Goal: Information Seeking & Learning: Learn about a topic

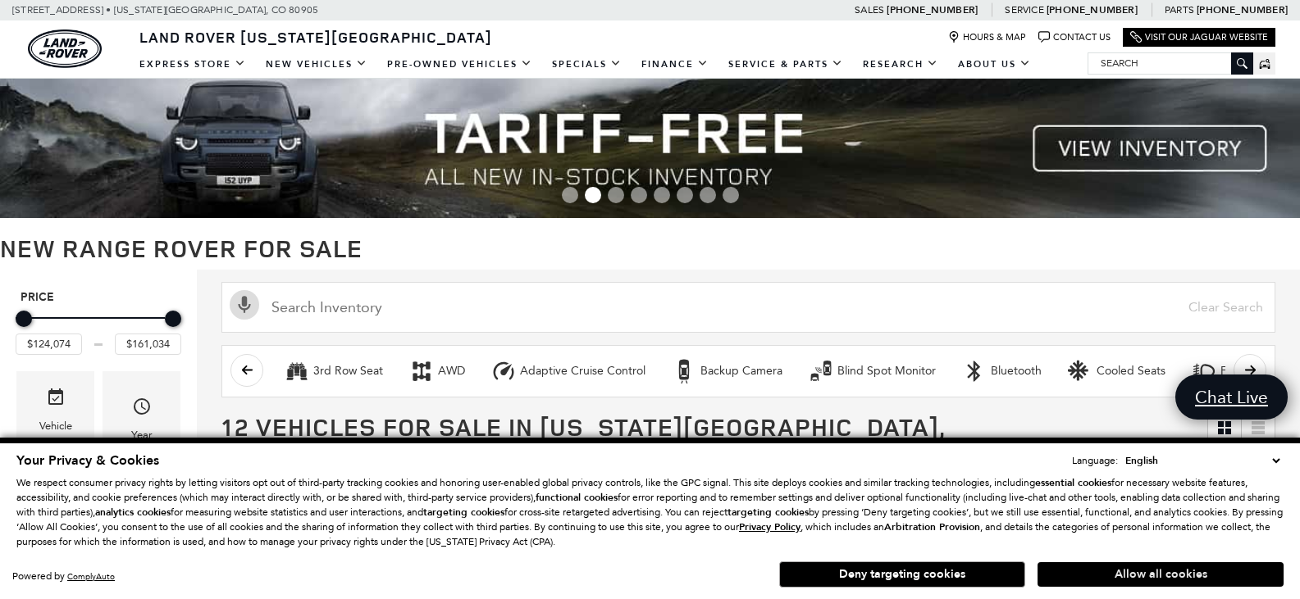
click at [1127, 578] on button "Allow all cookies" at bounding box center [1160, 574] width 246 height 25
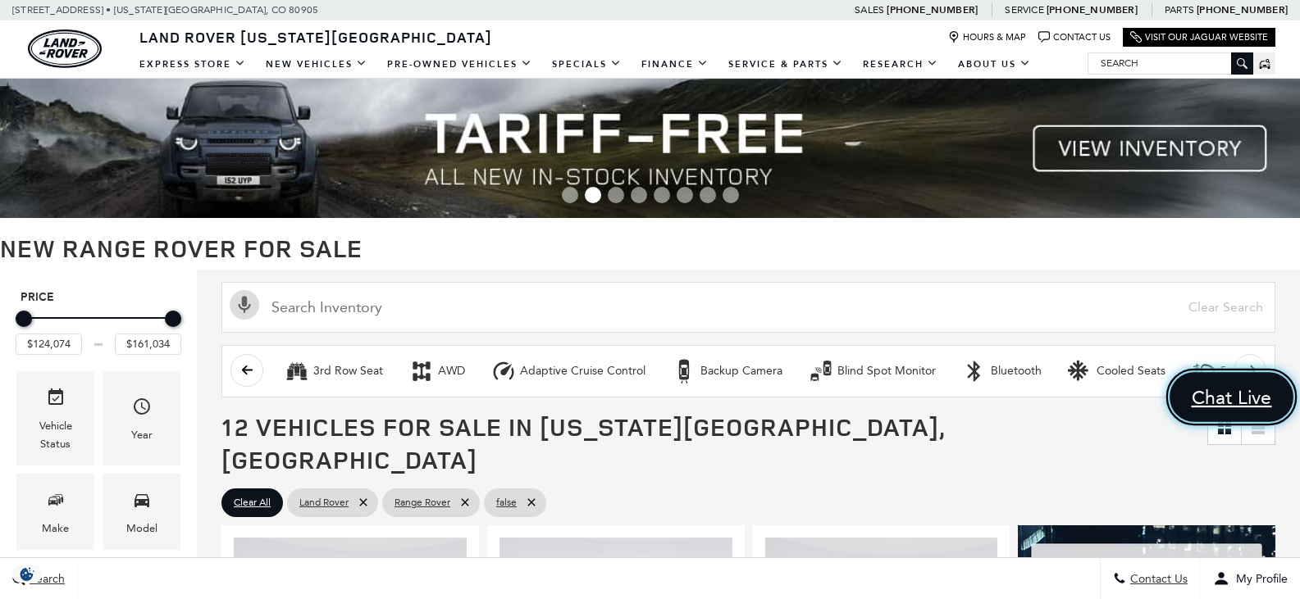
click at [1217, 394] on span "Chat Live" at bounding box center [1231, 397] width 98 height 25
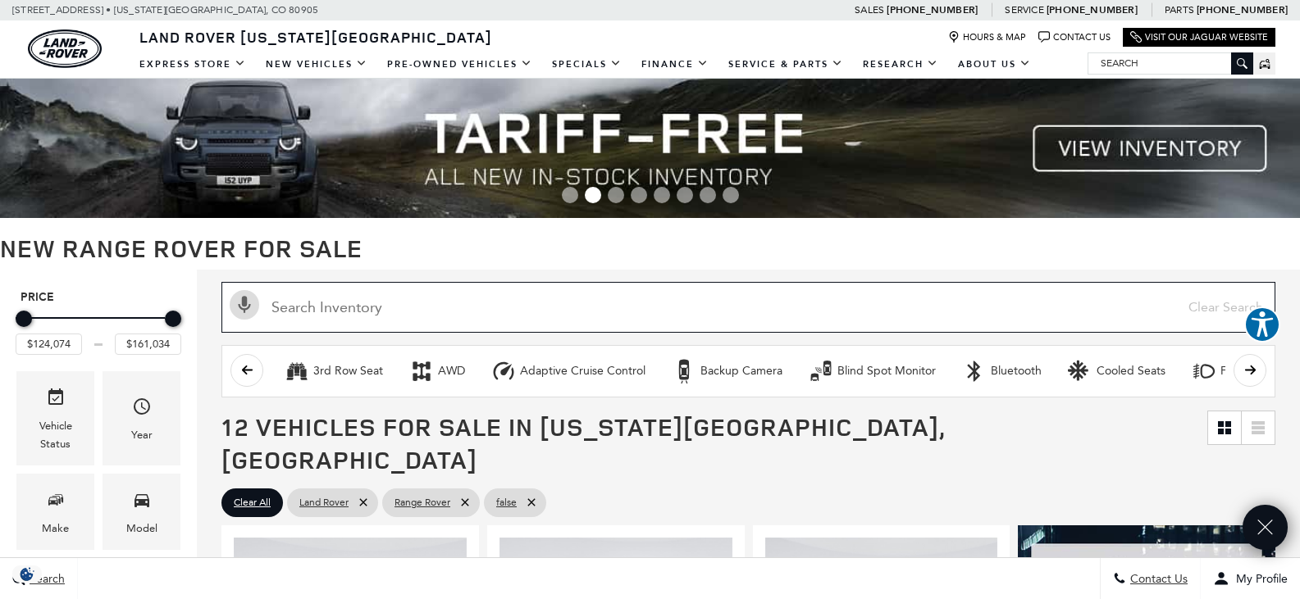
click at [357, 314] on input "Search Inventory" at bounding box center [748, 307] width 1054 height 51
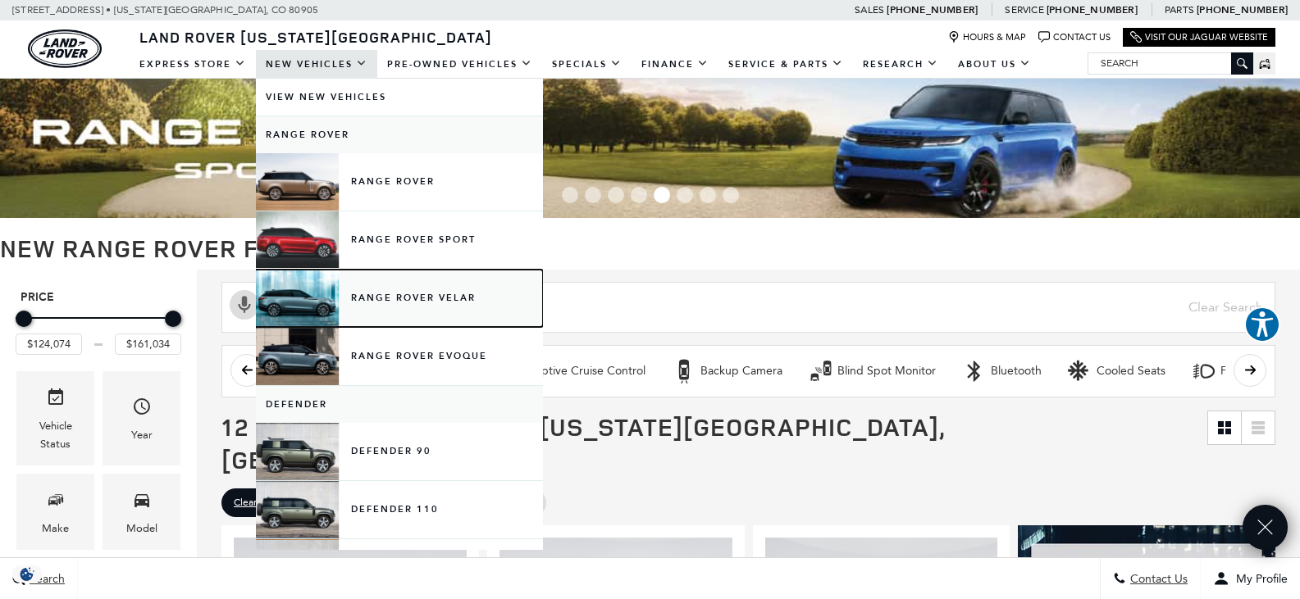
click at [376, 298] on link "Range Rover Velar" at bounding box center [399, 298] width 287 height 57
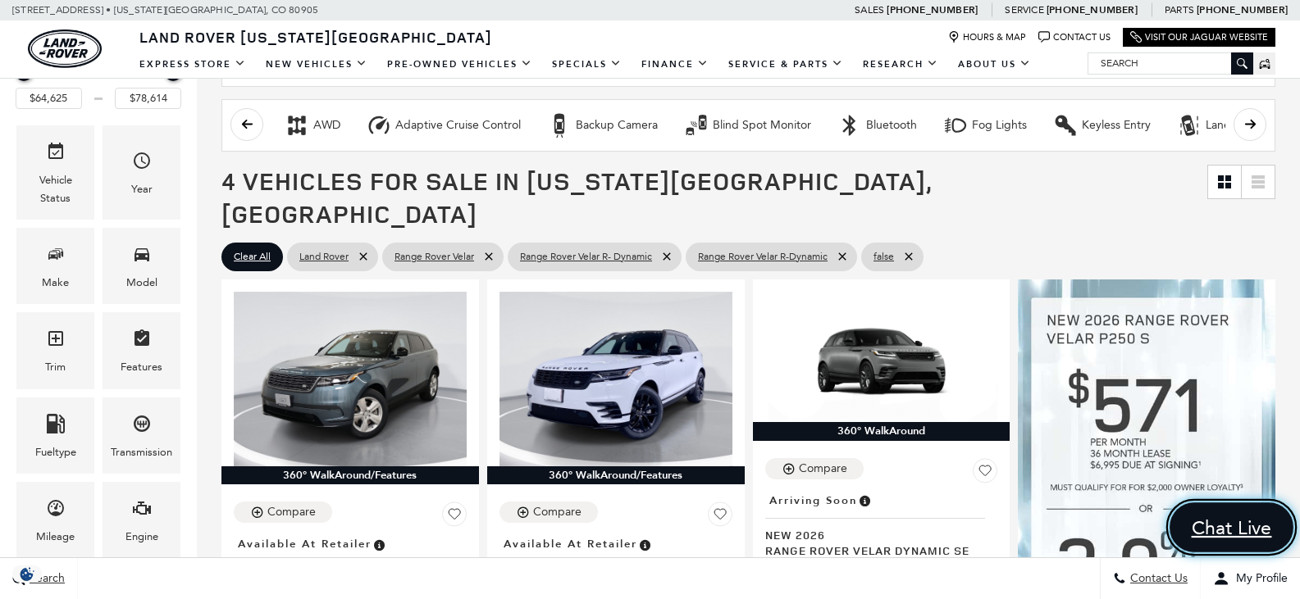
click at [1228, 526] on span "Chat Live" at bounding box center [1231, 528] width 98 height 25
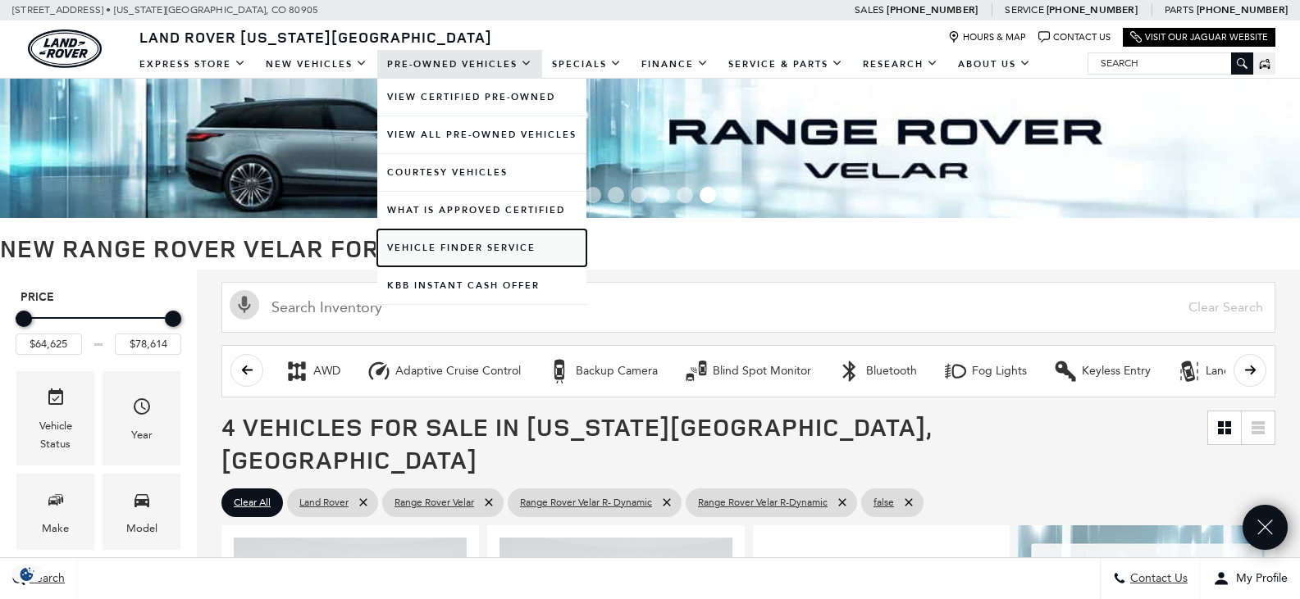
click at [453, 248] on link "Vehicle Finder Service" at bounding box center [481, 248] width 209 height 37
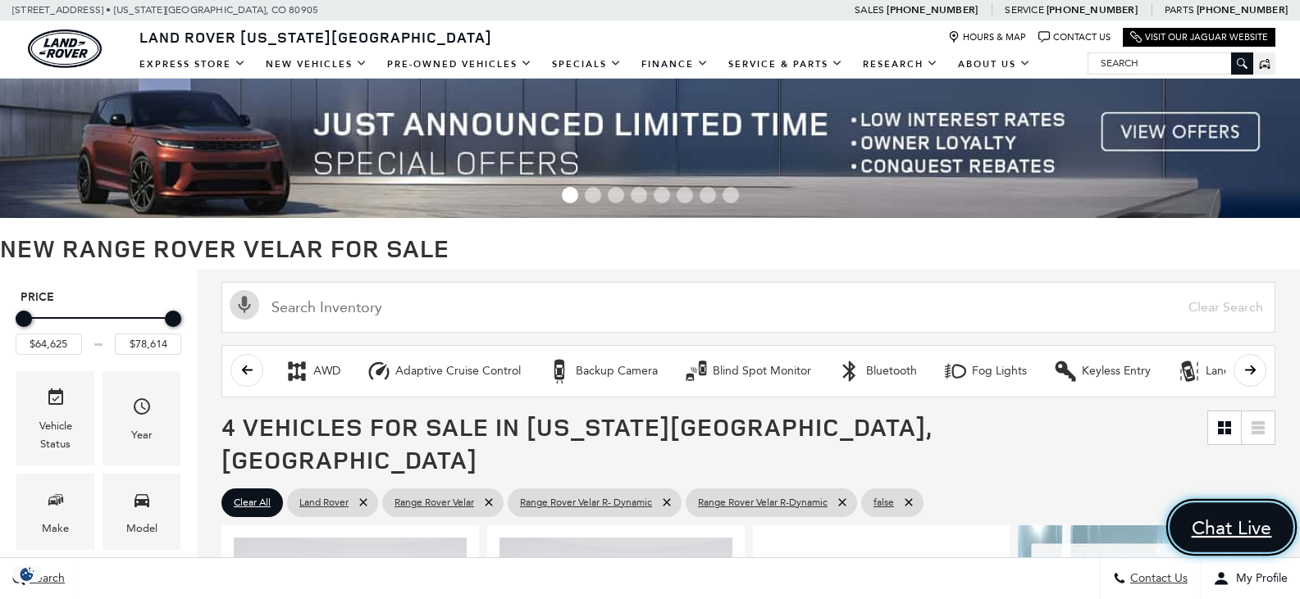
click at [1237, 530] on span "Chat Live" at bounding box center [1231, 528] width 98 height 25
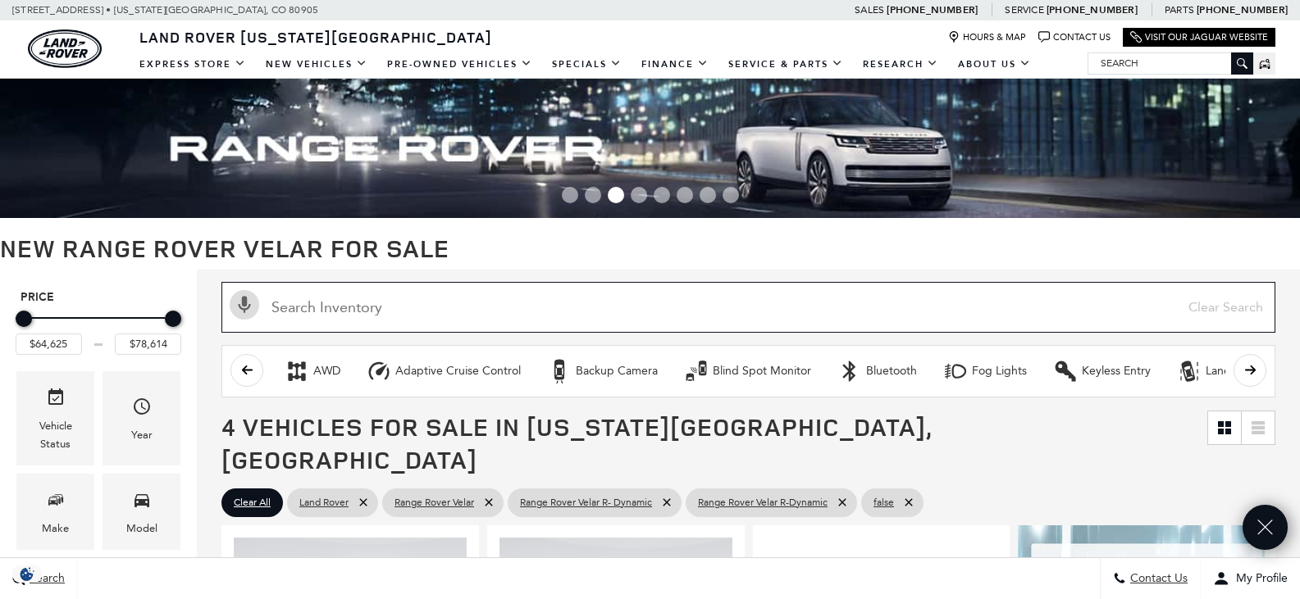
click at [384, 311] on input "text" at bounding box center [748, 307] width 1054 height 51
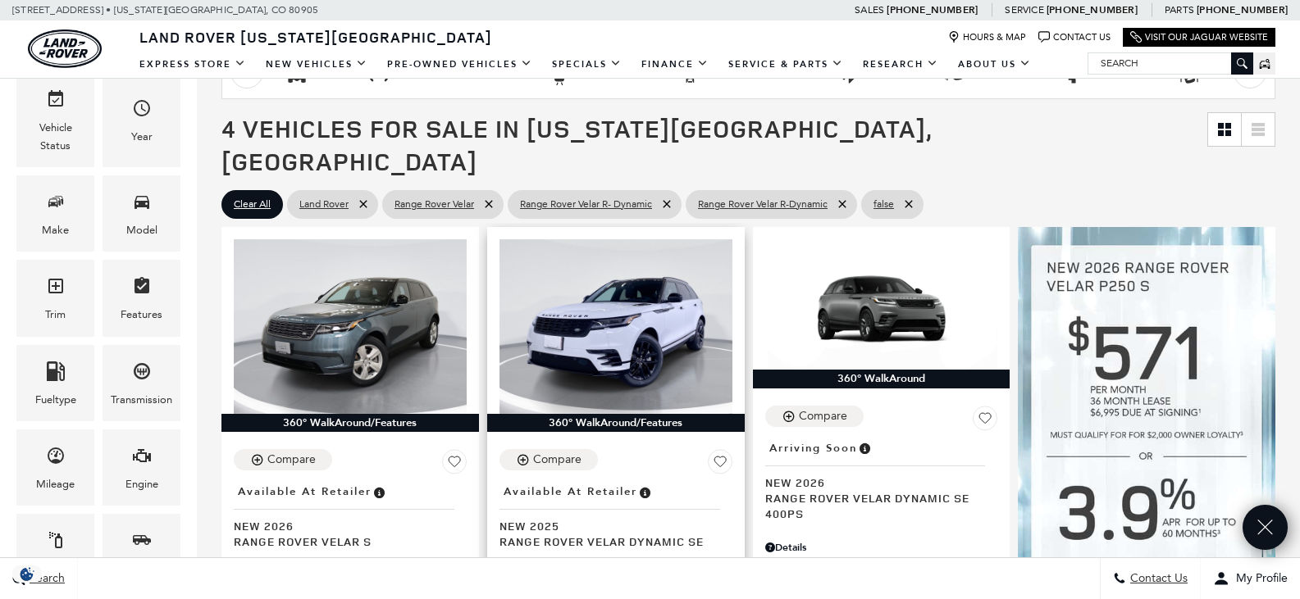
scroll to position [328, 0]
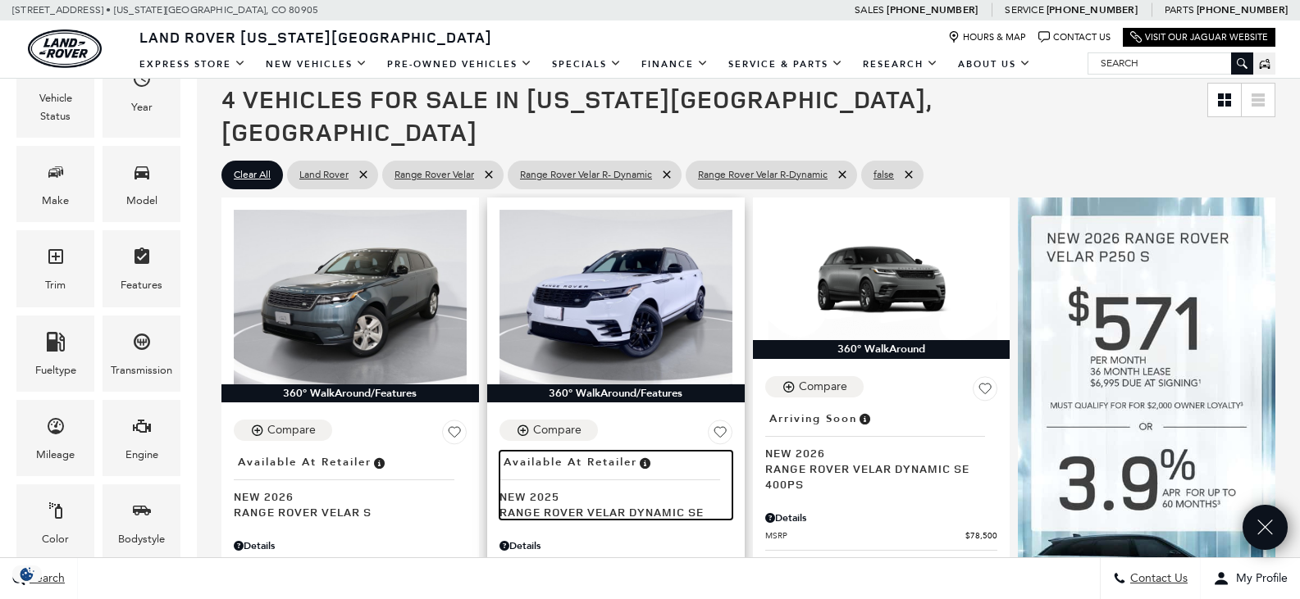
click at [541, 504] on span "Range Rover Velar Dynamic SE" at bounding box center [609, 512] width 221 height 16
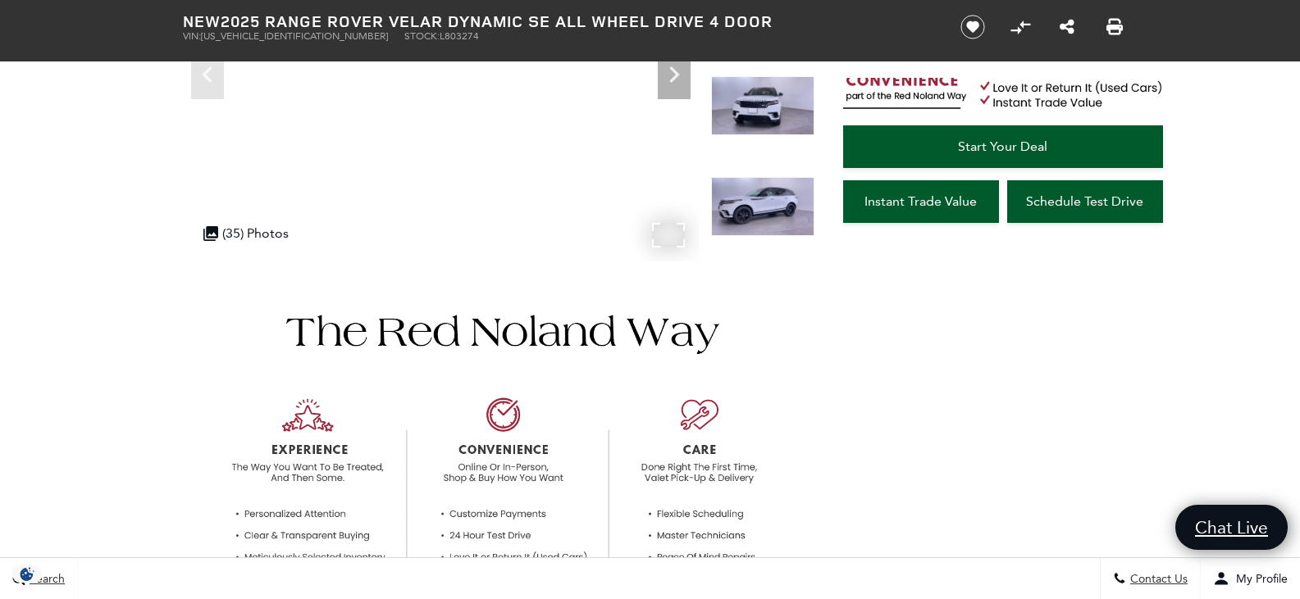
scroll to position [246, 0]
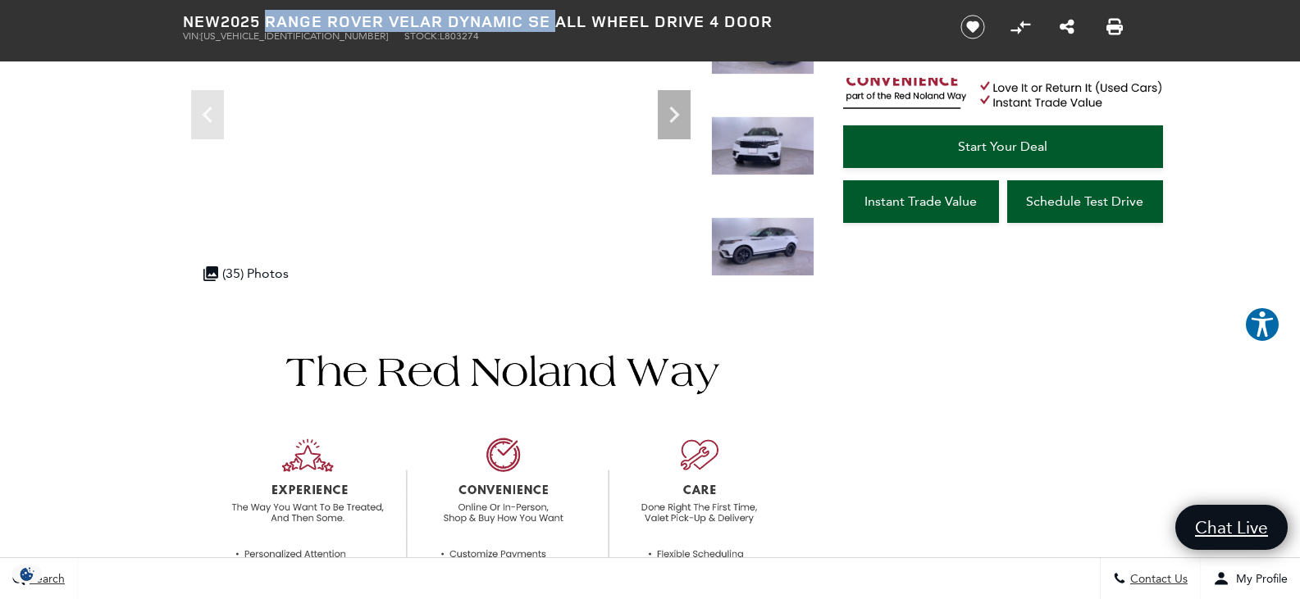
drag, startPoint x: 266, startPoint y: 20, endPoint x: 552, endPoint y: 19, distance: 286.1
click at [552, 19] on h1 "New 2025 Range Rover Velar Dynamic SE All Wheel Drive 4 Door" at bounding box center [558, 21] width 750 height 18
copy h1 "Range Rover Velar Dynamic SE"
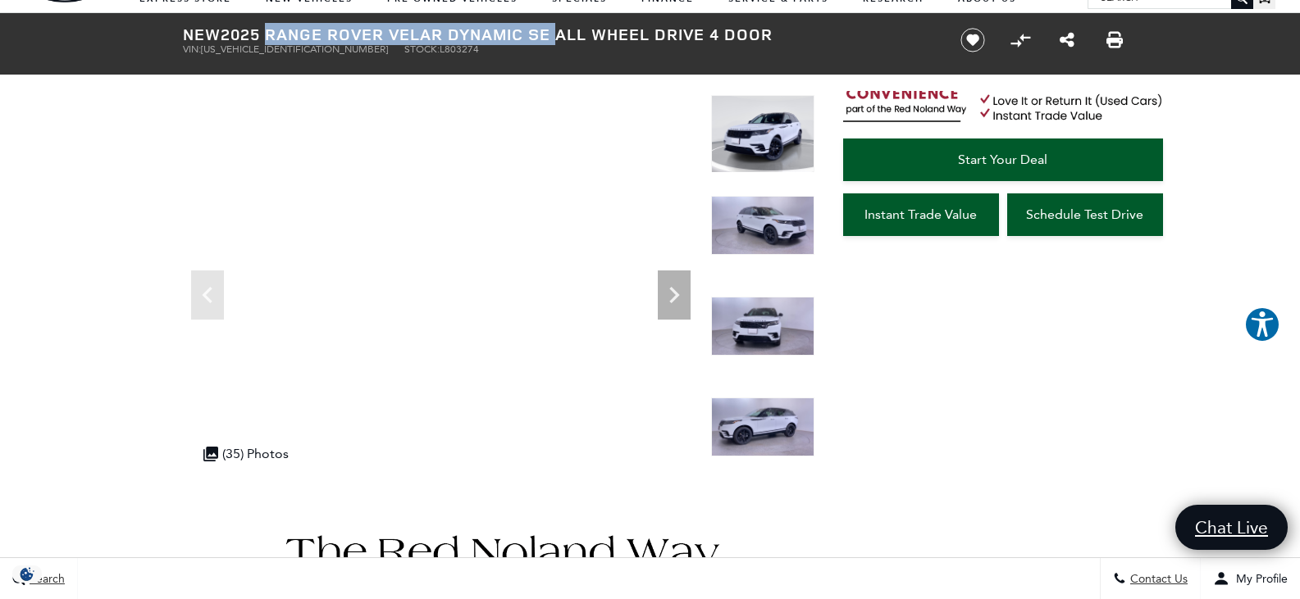
scroll to position [0, 0]
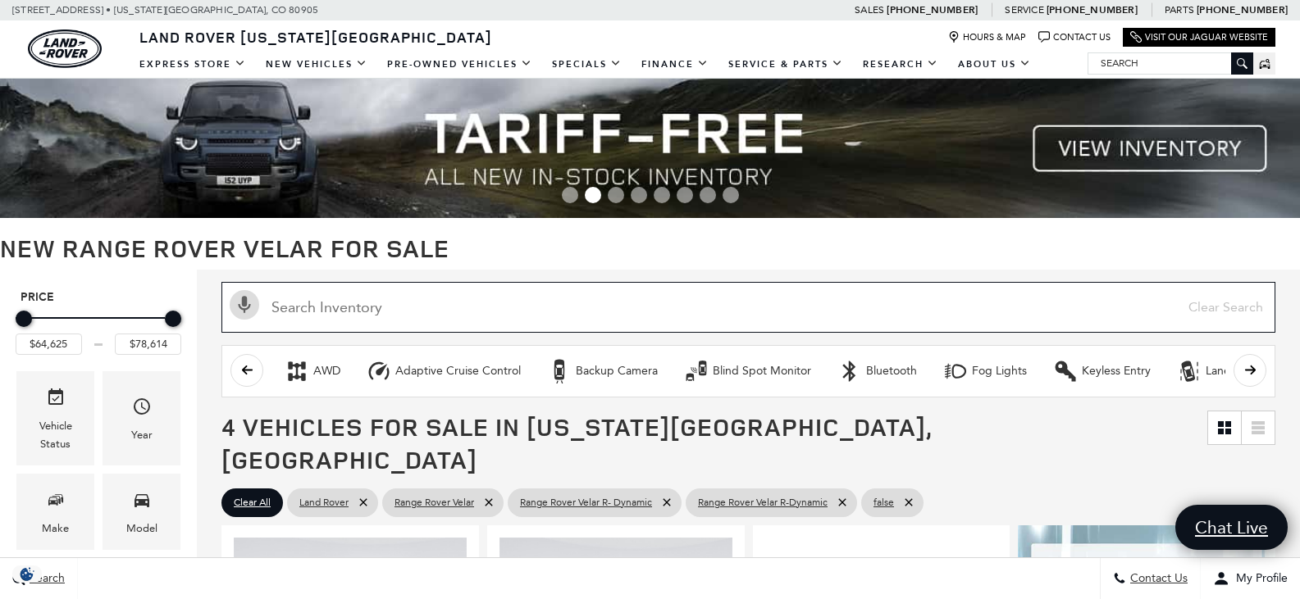
click at [388, 307] on input "text" at bounding box center [748, 307] width 1054 height 51
paste input "Range Rover Velar Dynamic SE"
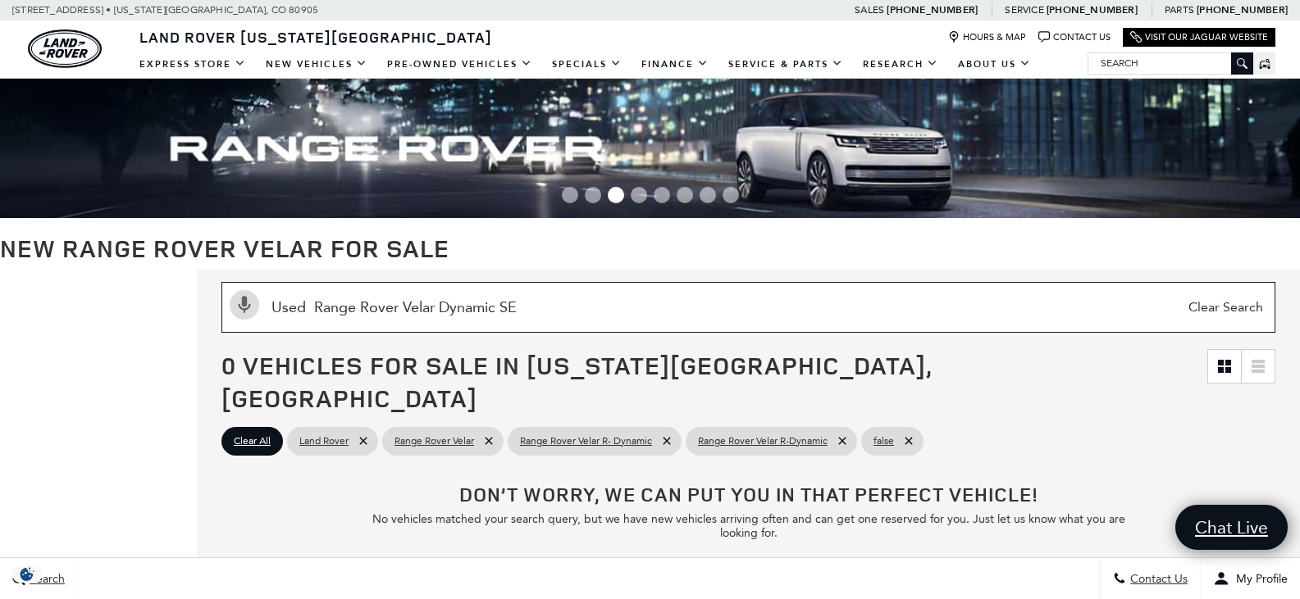
type input "Used Range Rover Velar Dynamic SE"
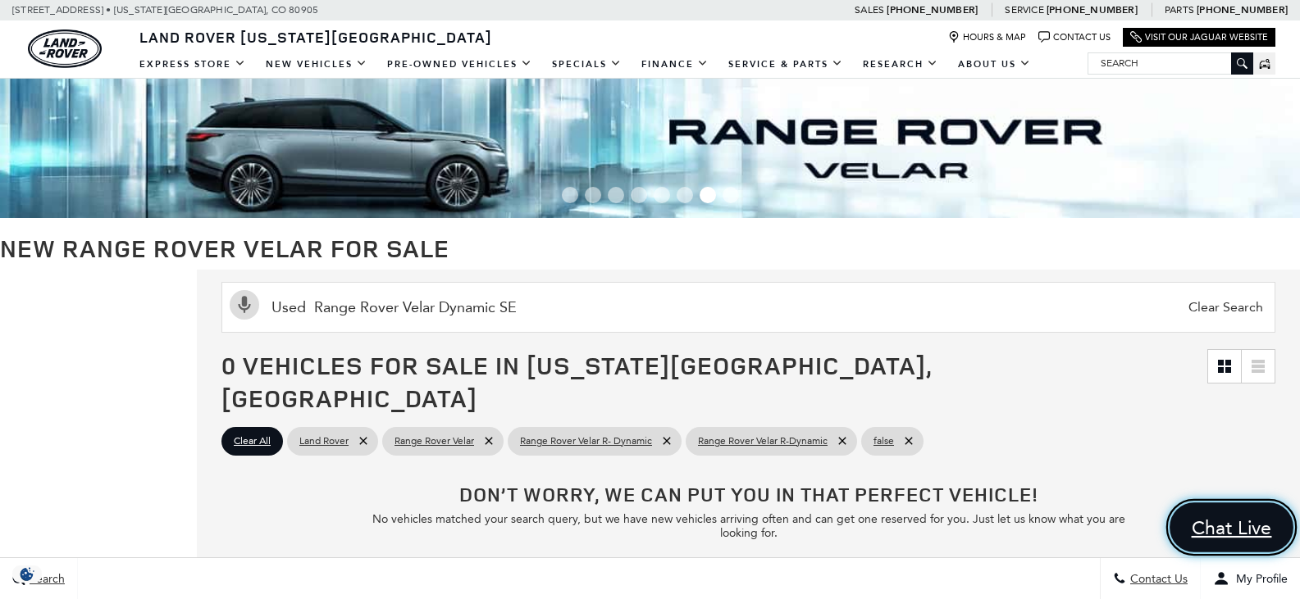
click at [1238, 529] on span "Chat Live" at bounding box center [1231, 528] width 98 height 25
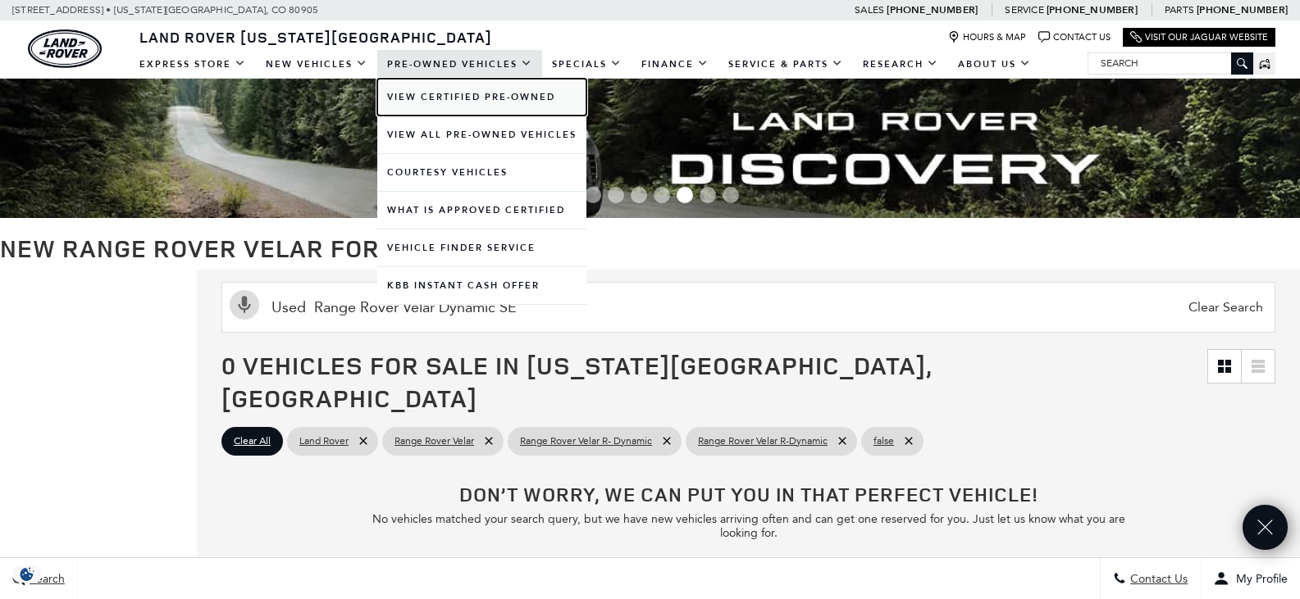
click at [430, 89] on link "View Certified Pre-Owned" at bounding box center [481, 97] width 209 height 37
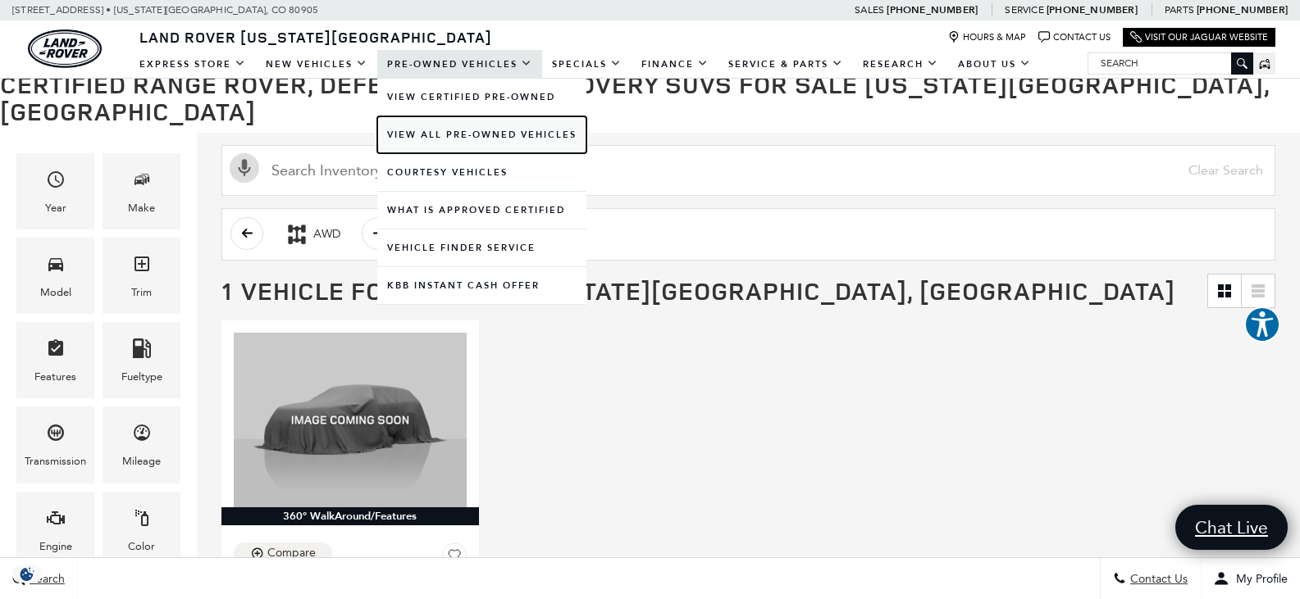
click at [489, 139] on link "View All Pre-Owned Vehicles" at bounding box center [481, 134] width 209 height 37
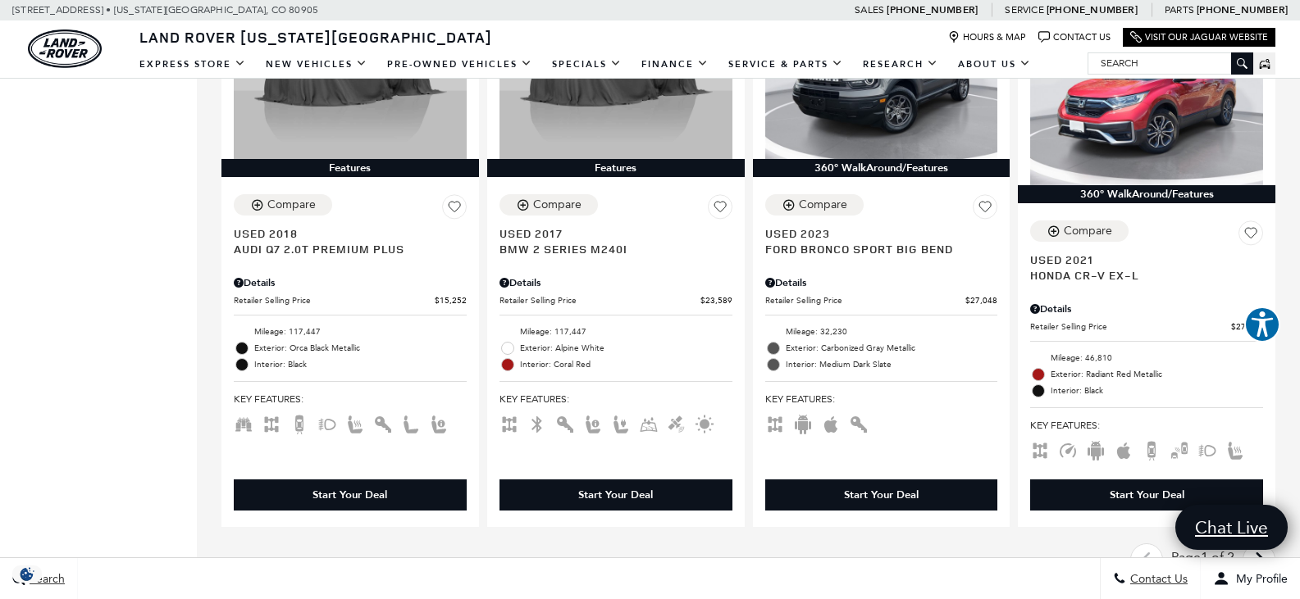
scroll to position [2542, 0]
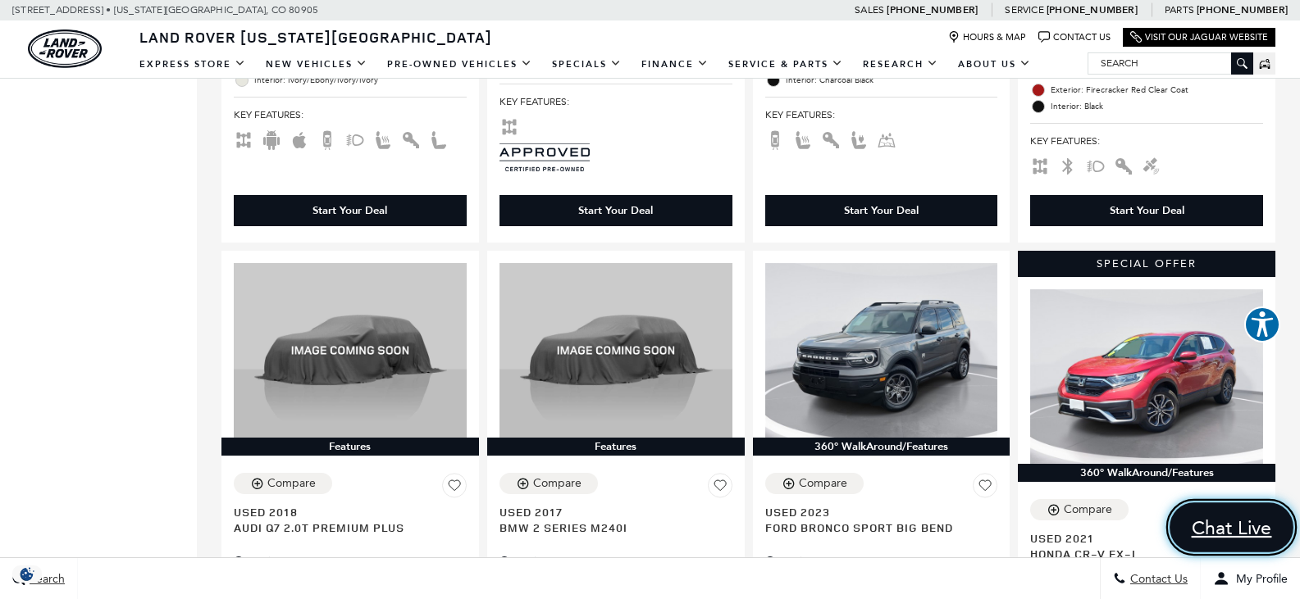
click at [1196, 533] on span "Chat Live" at bounding box center [1231, 528] width 98 height 25
